Goal: Find specific page/section: Find specific page/section

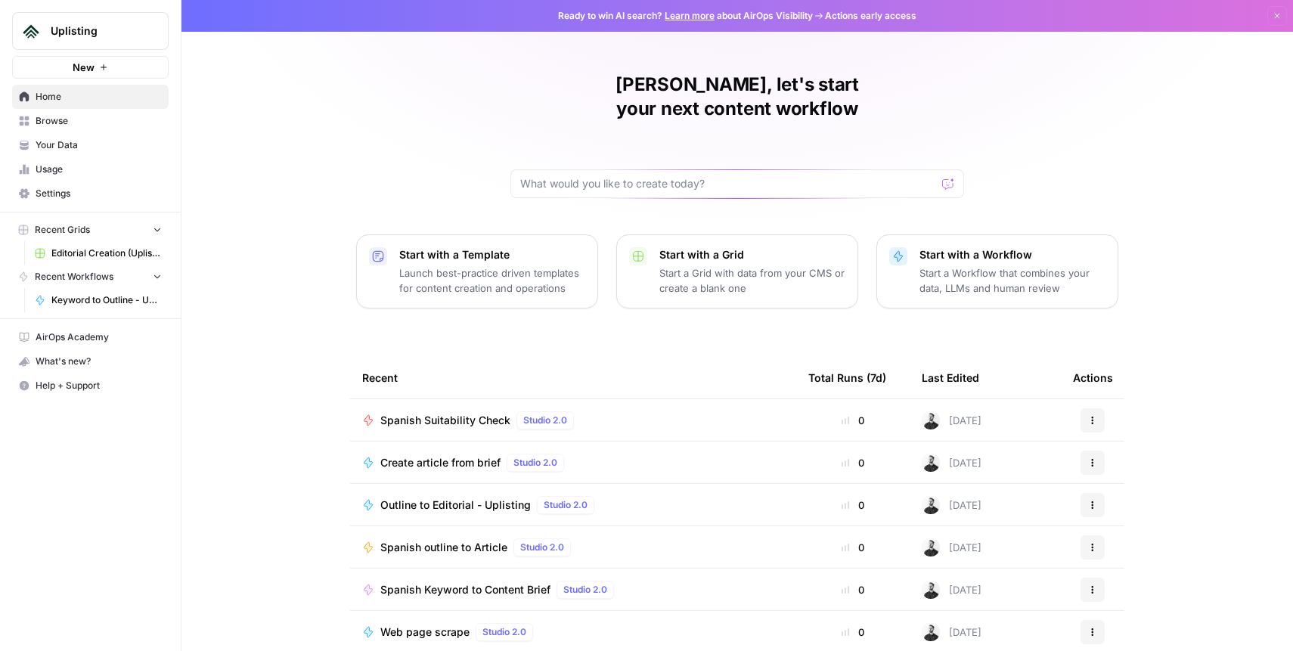
click at [79, 141] on span "Your Data" at bounding box center [99, 145] width 126 height 14
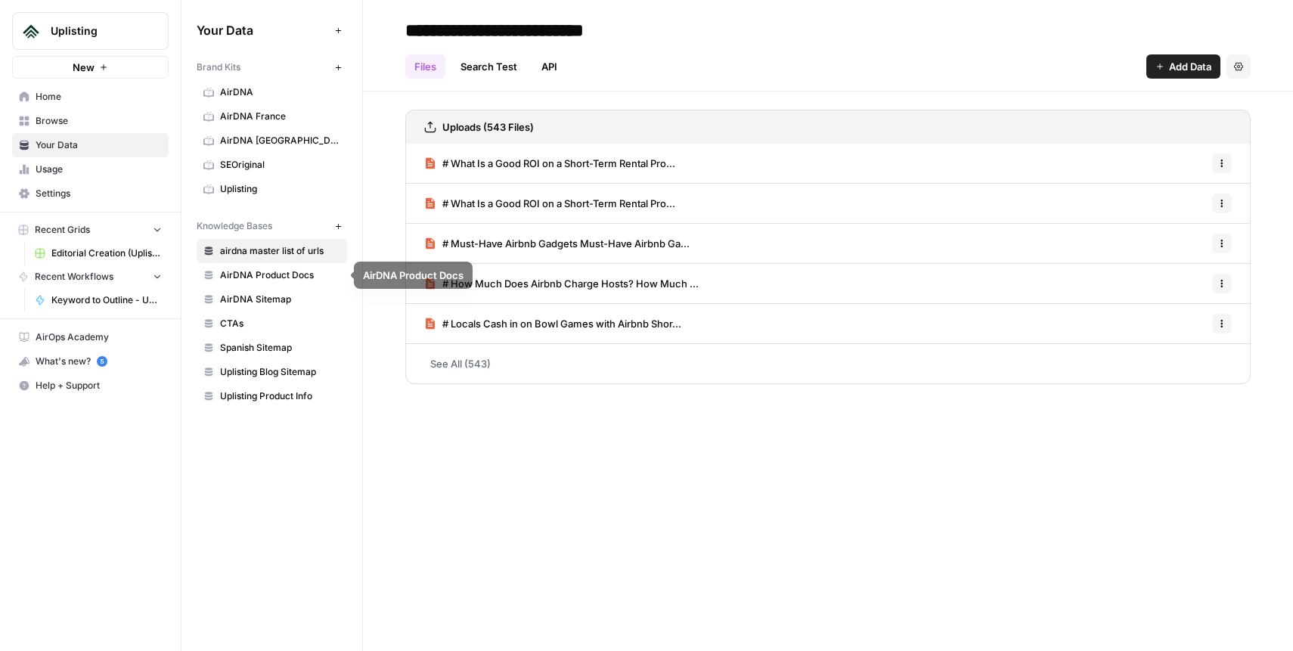
click at [238, 85] on span "AirDNA" at bounding box center [280, 92] width 120 height 14
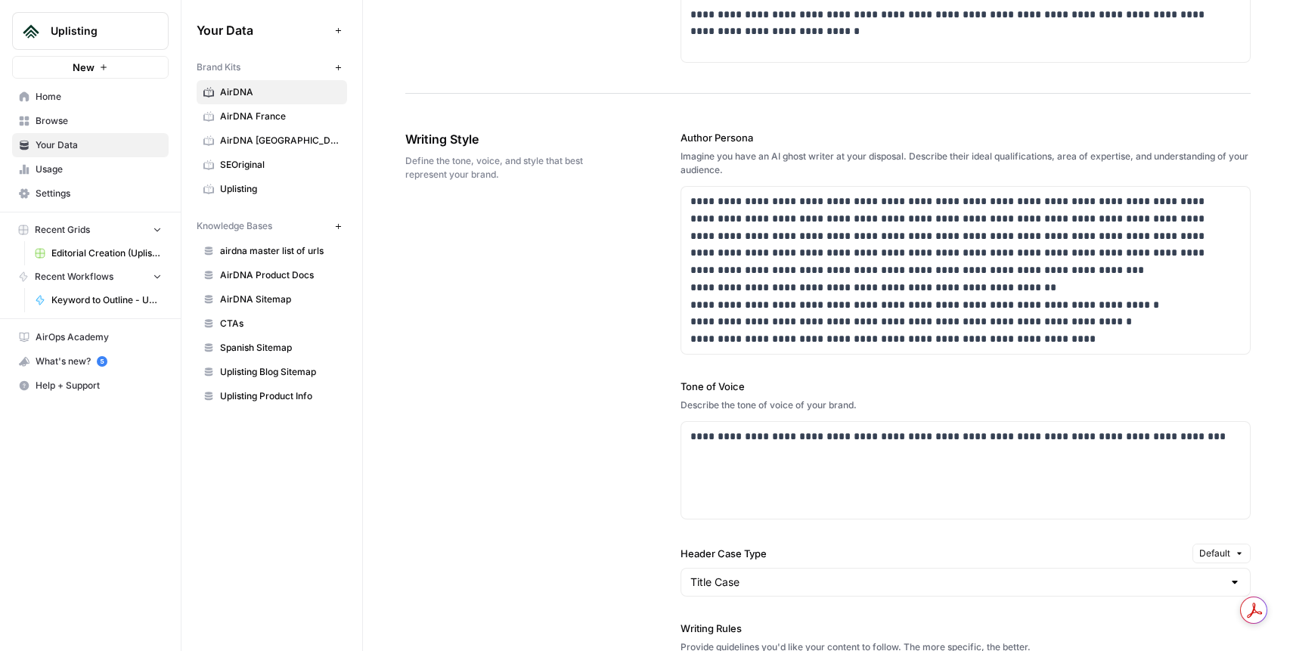
scroll to position [867, 0]
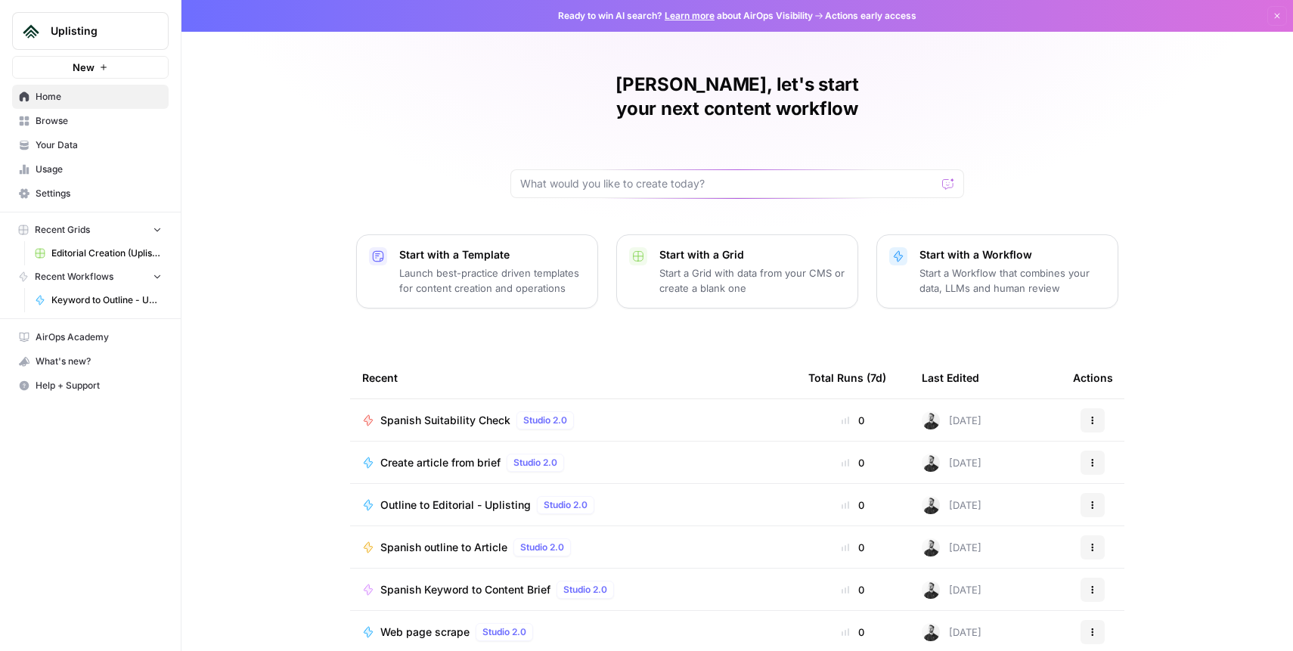
click at [93, 144] on span "Your Data" at bounding box center [99, 145] width 126 height 14
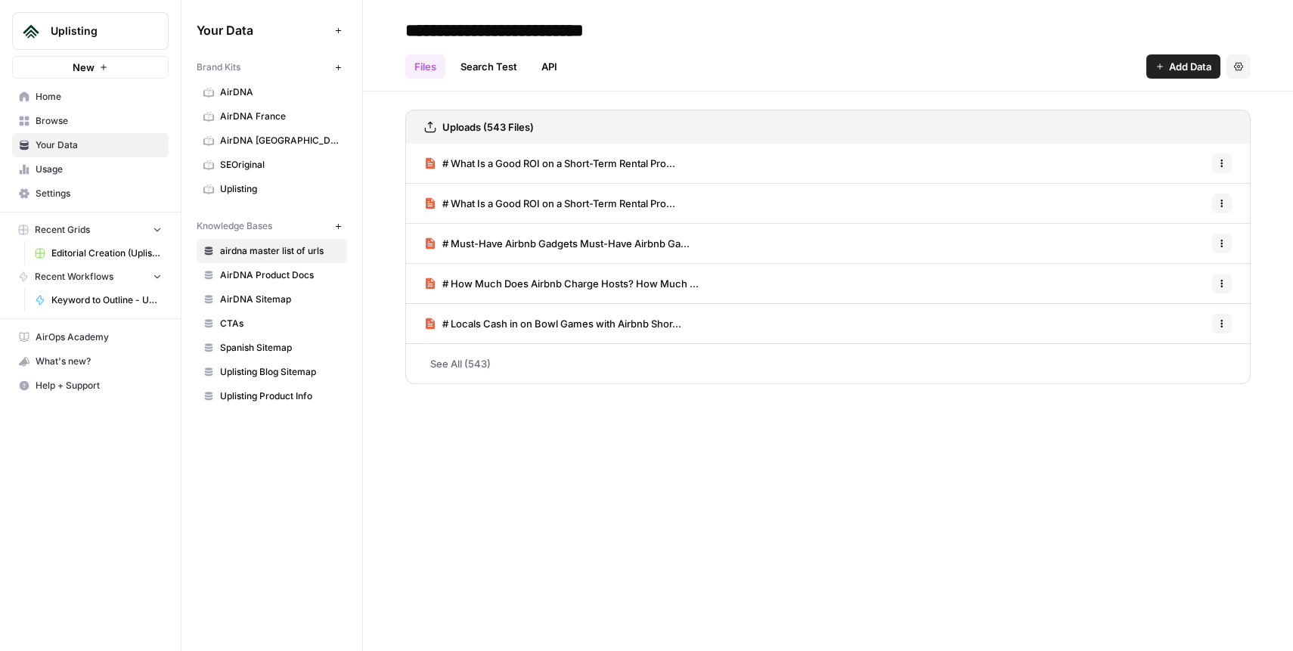
click at [286, 90] on span "AirDNA" at bounding box center [280, 92] width 120 height 14
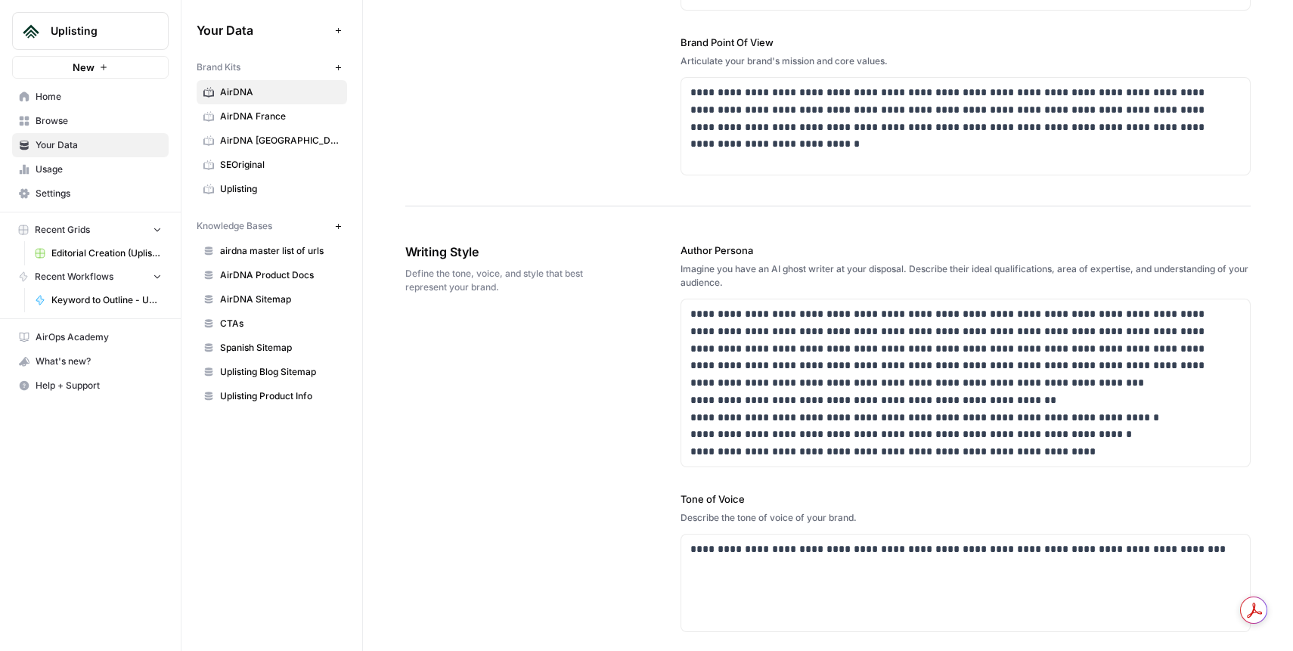
scroll to position [743, 0]
drag, startPoint x: 737, startPoint y: 332, endPoint x: 876, endPoint y: 433, distance: 171.1
click at [876, 433] on p "**********" at bounding box center [962, 382] width 542 height 155
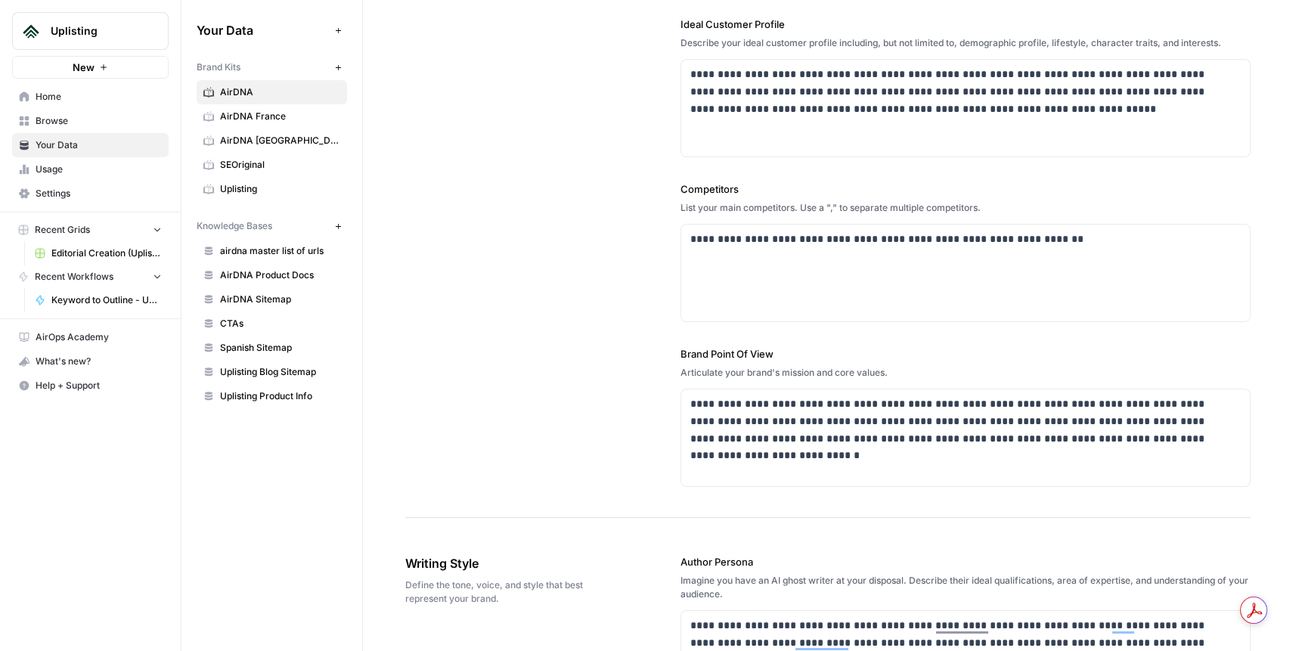
scroll to position [0, 0]
